Goal: Transaction & Acquisition: Purchase product/service

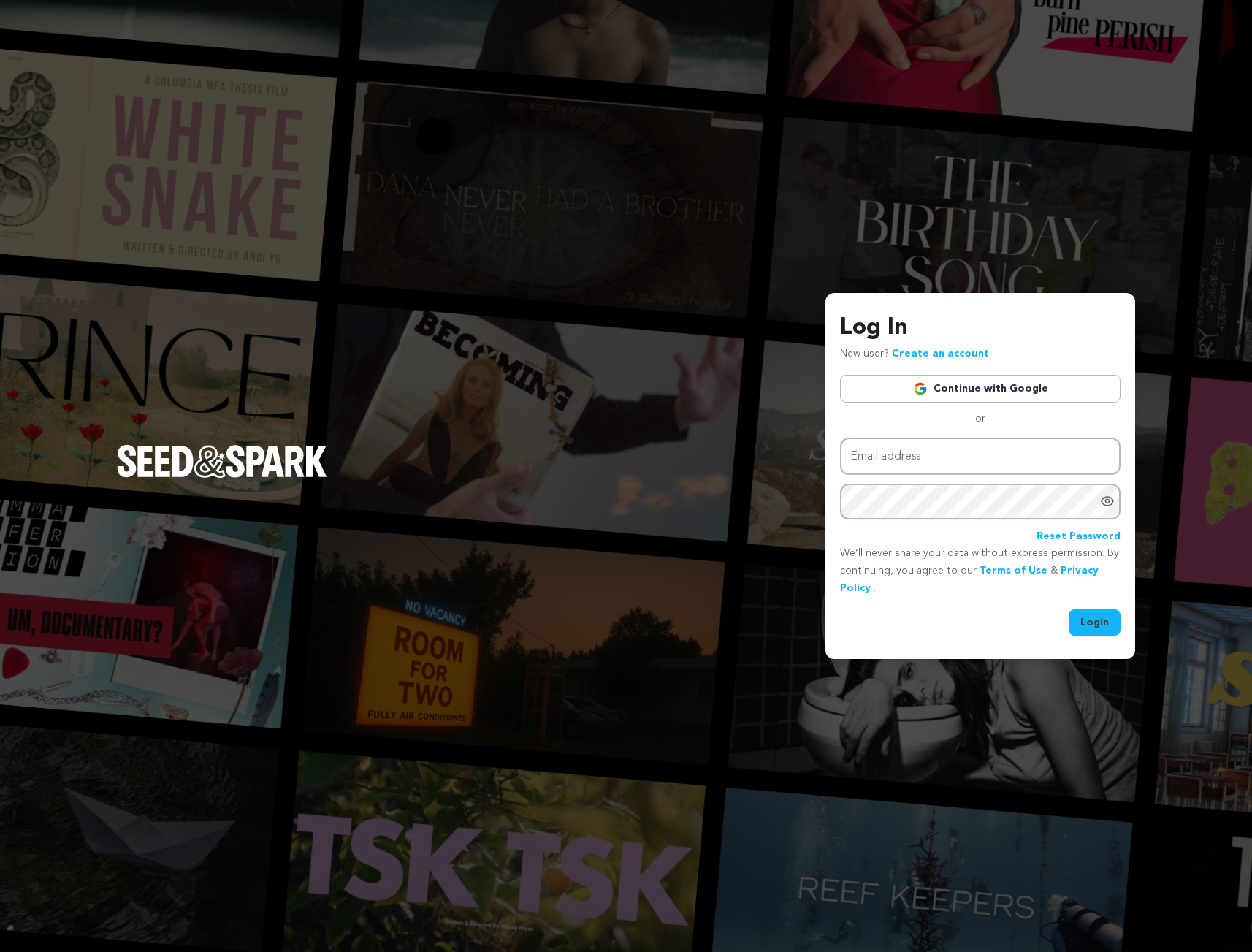
click at [913, 388] on link "Continue with Google" at bounding box center [980, 389] width 280 height 28
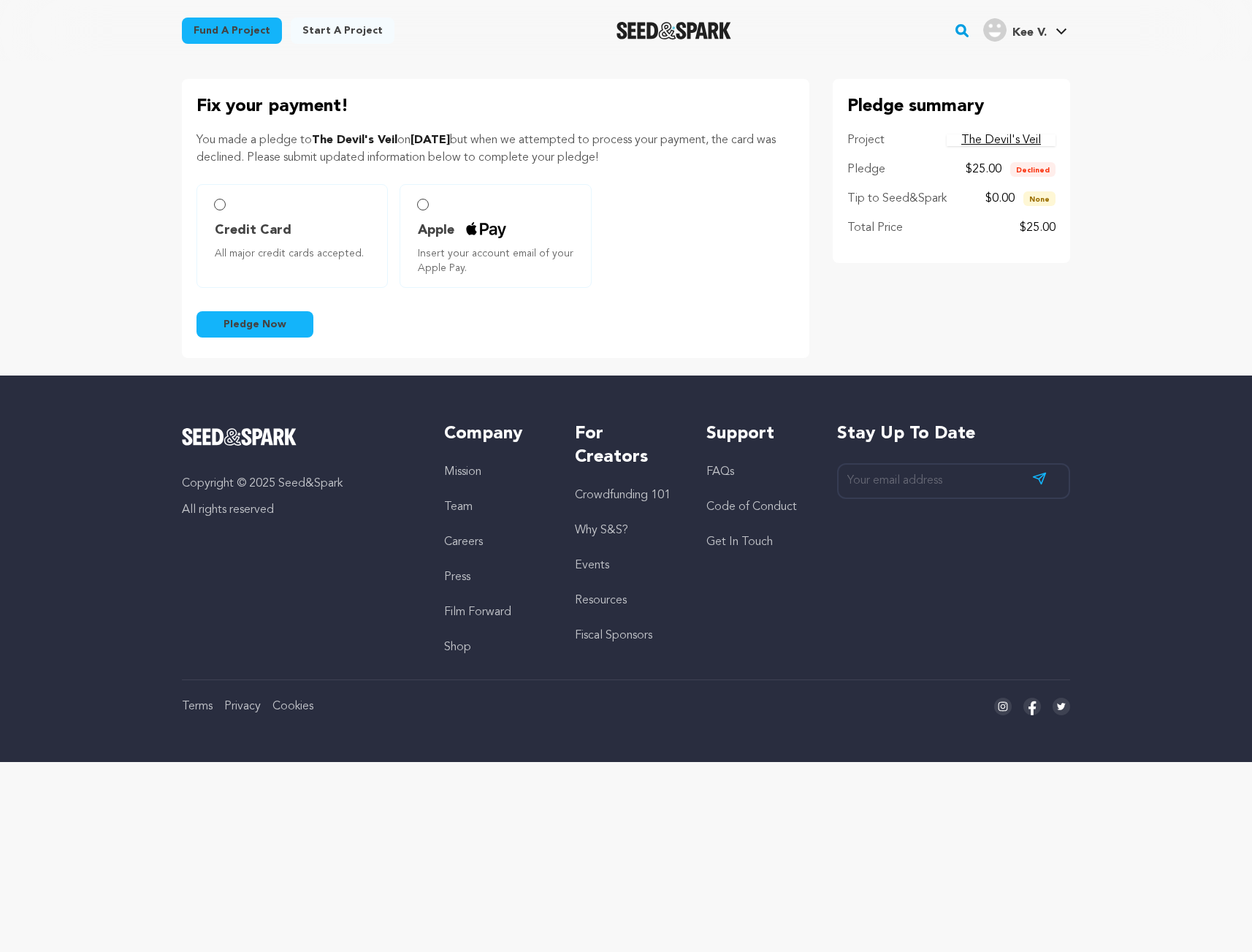
click at [425, 209] on input "Apple Insert your account email of your Apple Pay." at bounding box center [423, 204] width 11 height 11
click at [425, 204] on input "Apple Insert your account email of your Apple Pay." at bounding box center [423, 204] width 11 height 11
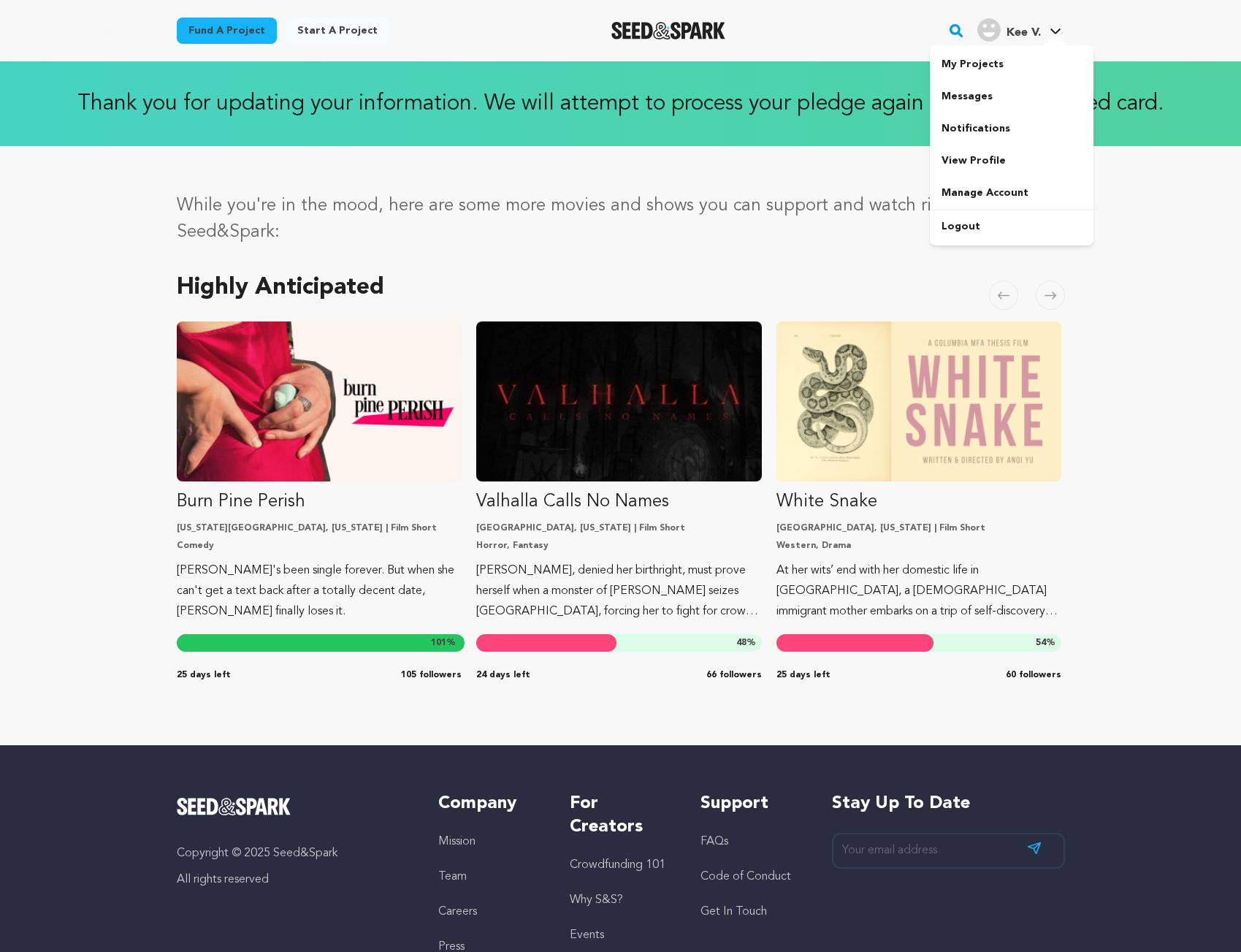
click at [1033, 34] on span "Kee V." at bounding box center [1023, 33] width 35 height 11
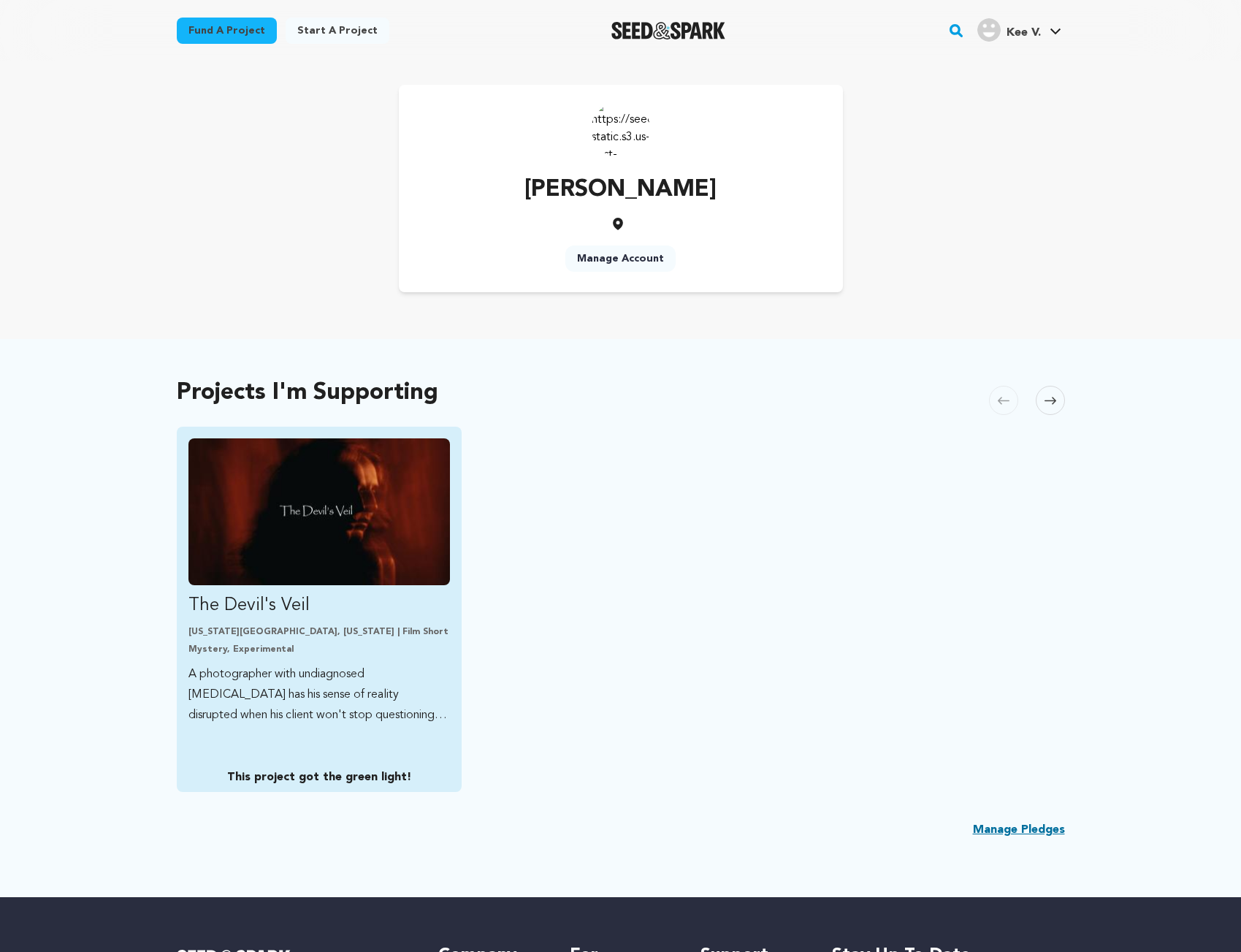
click at [274, 504] on img "Fund The Devil&#039;s Veil" at bounding box center [320, 511] width 263 height 147
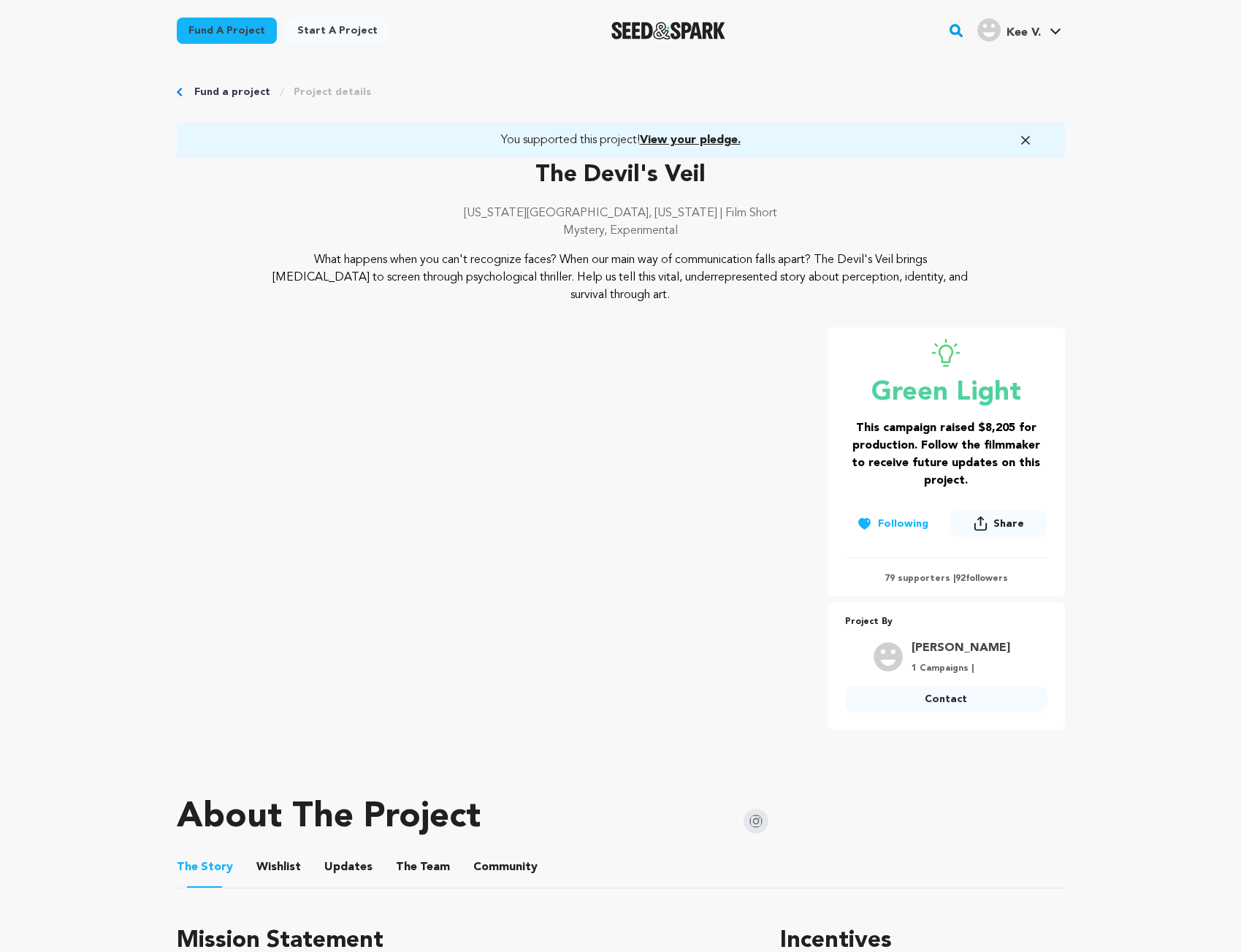
scroll to position [8, 0]
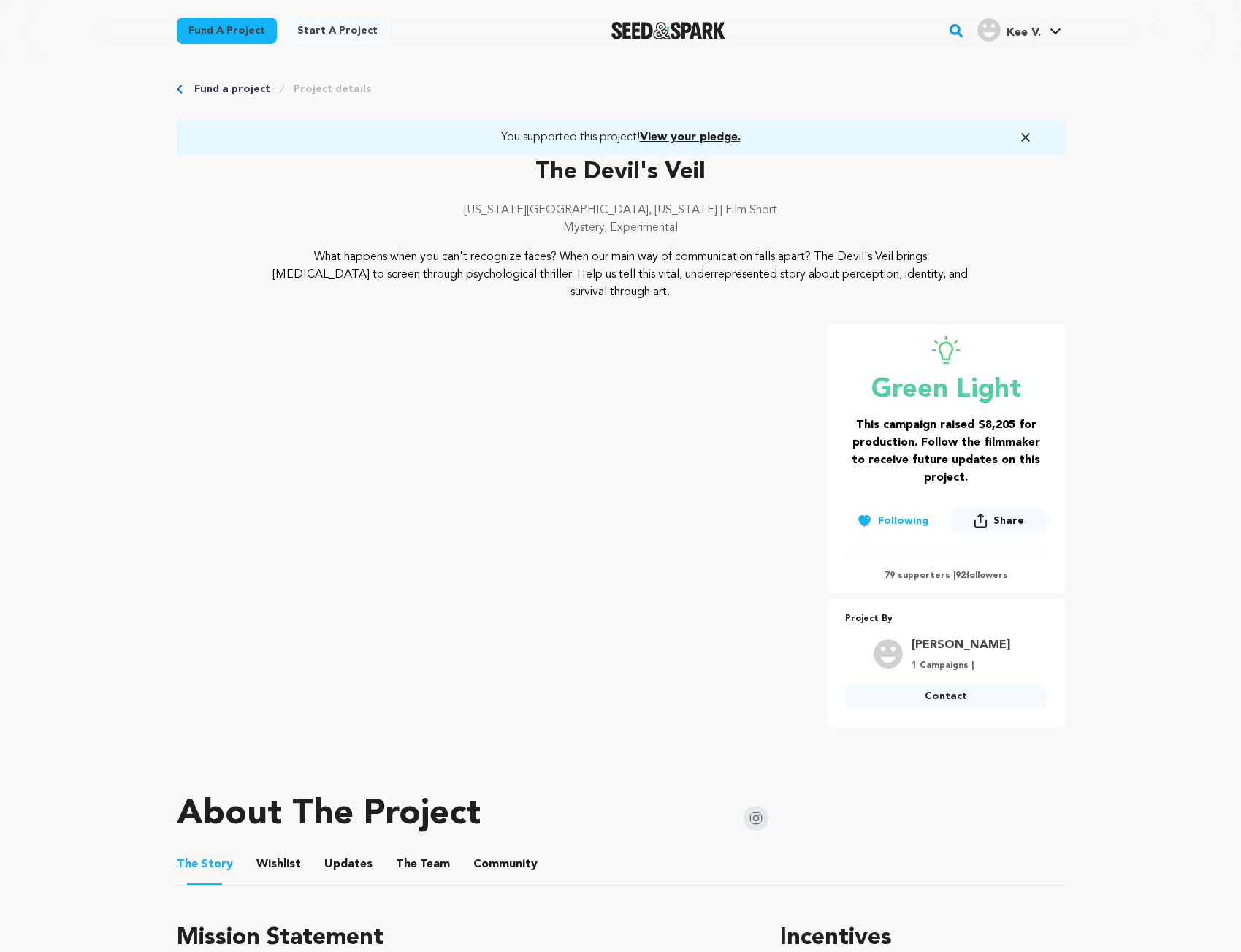
click at [677, 140] on span "View your pledge." at bounding box center [689, 137] width 100 height 11
